Goal: Find contact information: Find contact information

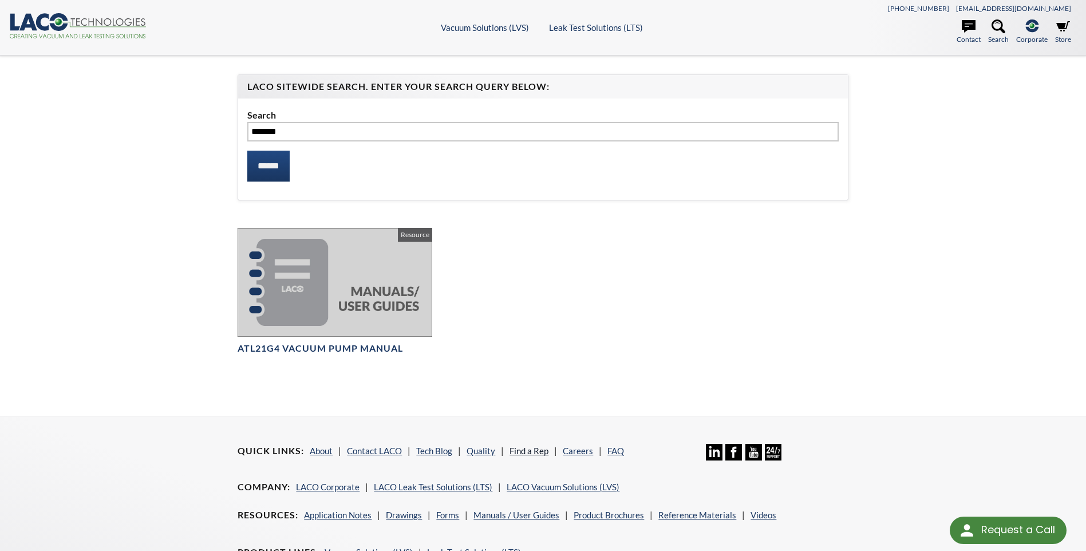
click at [532, 449] on link "Find a Rep" at bounding box center [528, 450] width 39 height 10
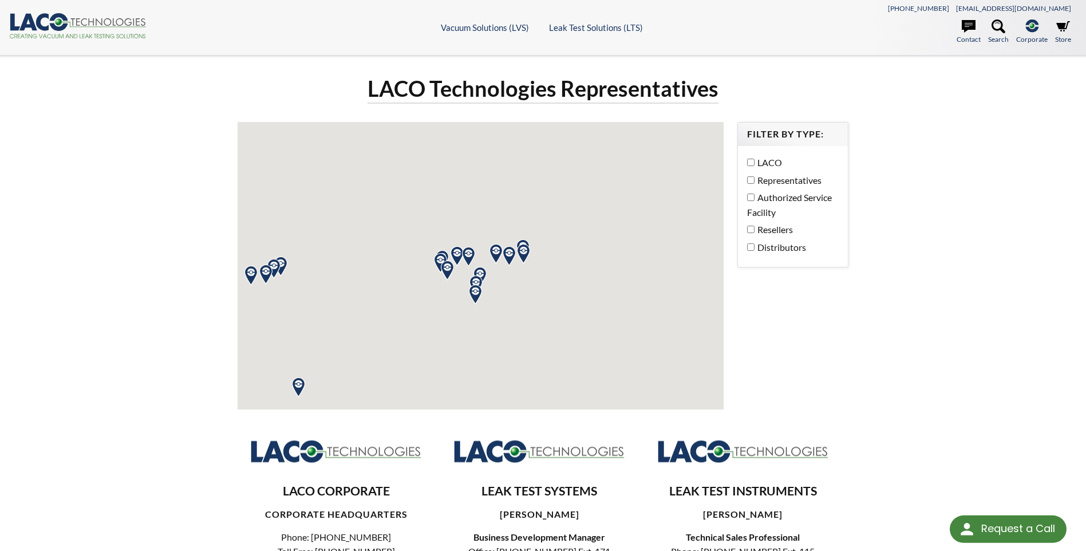
select select "Language Translate Widget"
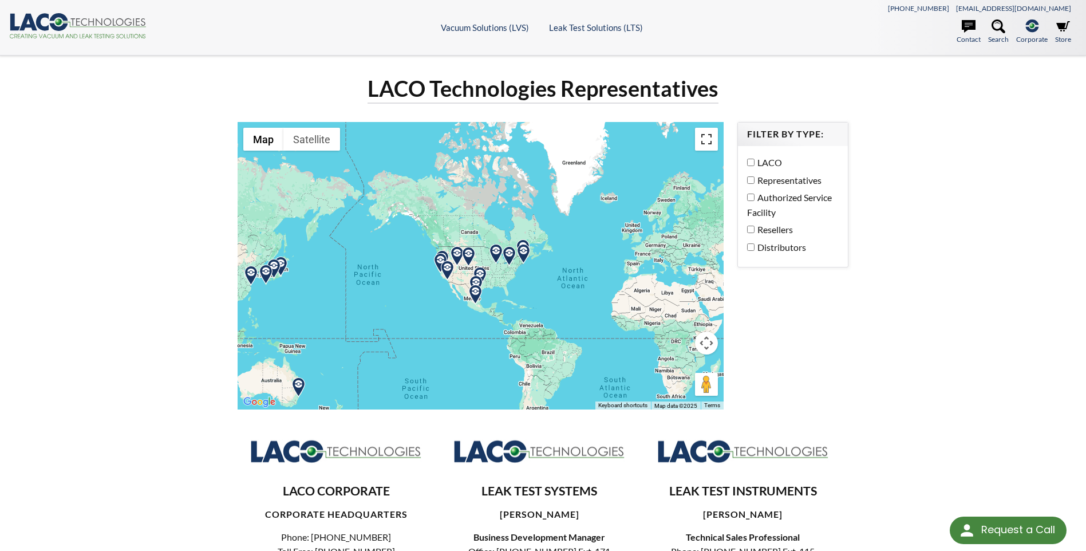
click at [706, 145] on button "Toggle fullscreen view" at bounding box center [706, 139] width 23 height 23
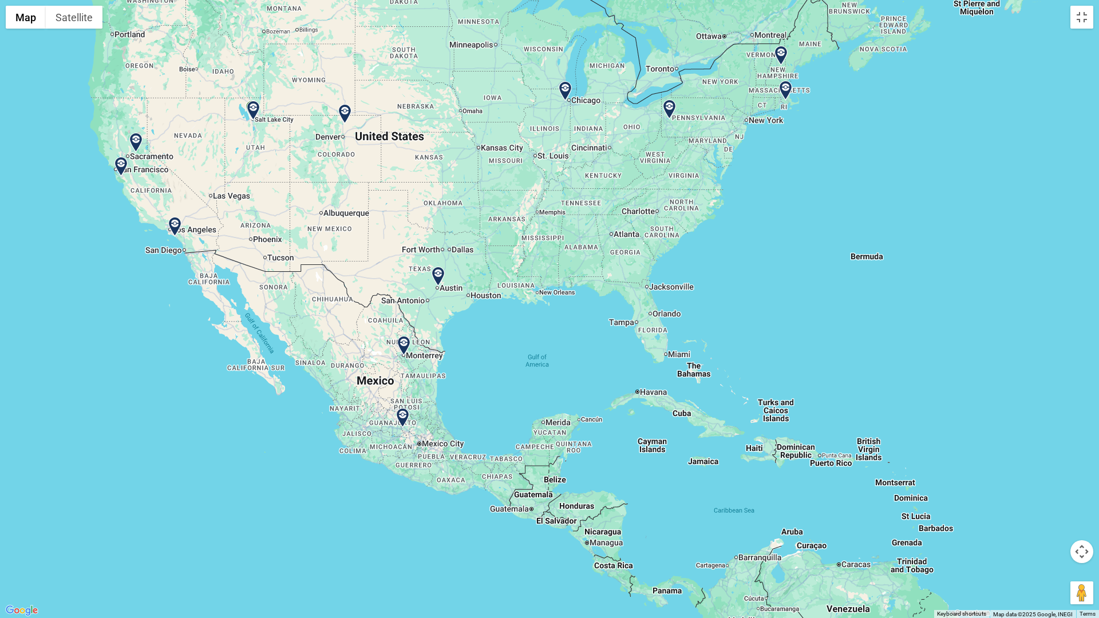
drag, startPoint x: 443, startPoint y: 313, endPoint x: 574, endPoint y: 377, distance: 145.4
click at [574, 377] on div at bounding box center [549, 309] width 1099 height 618
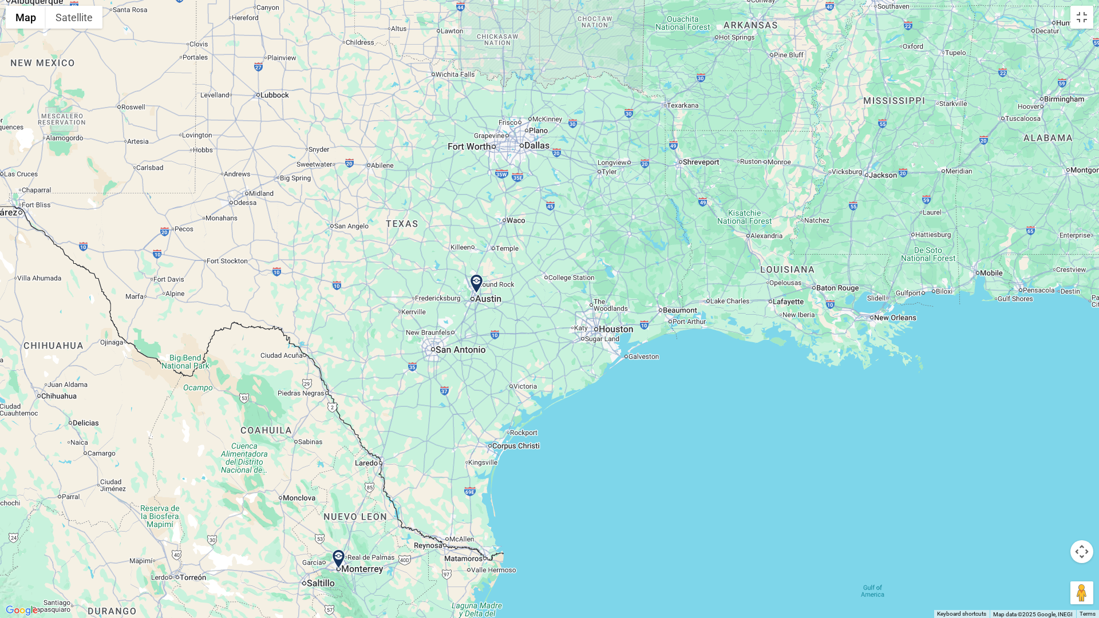
drag, startPoint x: 453, startPoint y: 322, endPoint x: 683, endPoint y: 508, distance: 295.4
click at [683, 508] on div at bounding box center [549, 309] width 1099 height 618
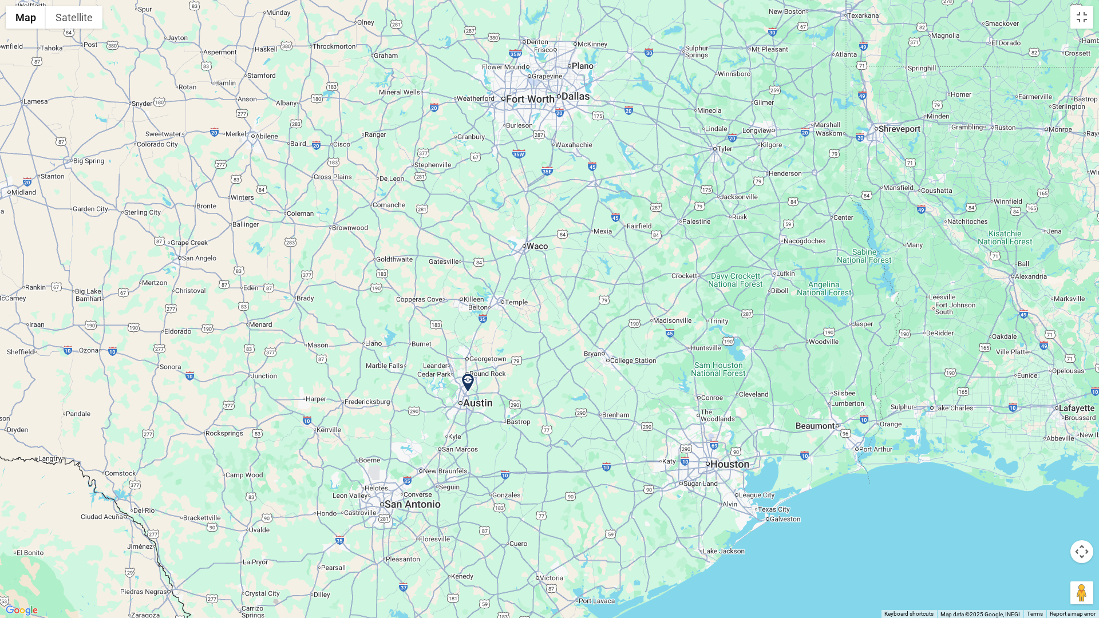
drag, startPoint x: 590, startPoint y: 256, endPoint x: 590, endPoint y: 421, distance: 164.3
click at [590, 421] on div at bounding box center [549, 309] width 1099 height 618
click at [466, 382] on img at bounding box center [468, 383] width 20 height 20
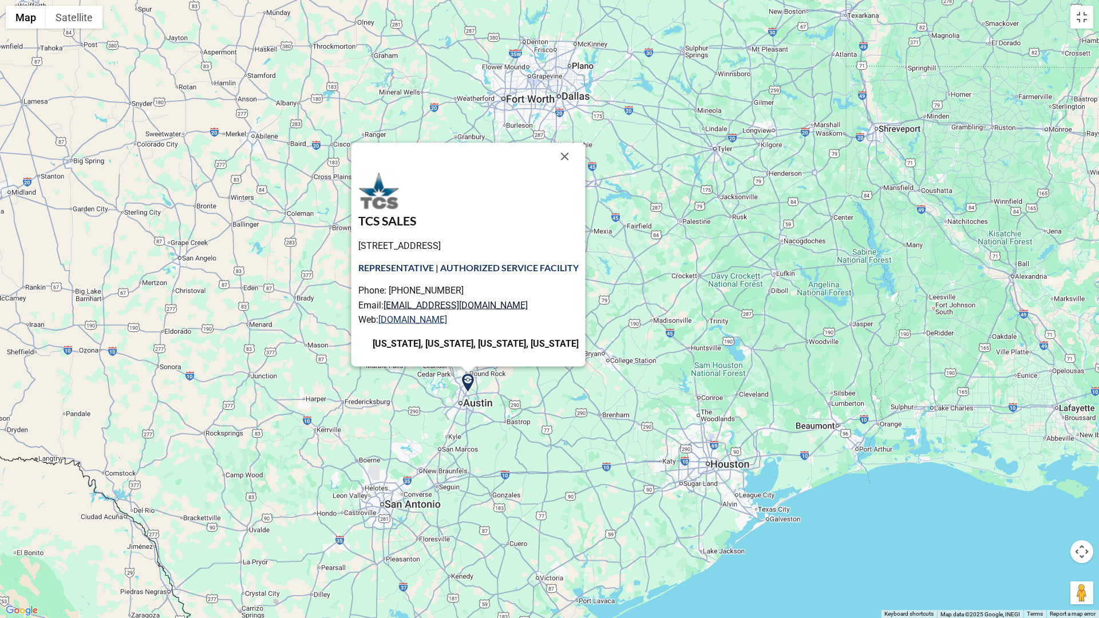
click at [422, 303] on link "bharris@tcs-sales.net" at bounding box center [455, 304] width 144 height 11
